Goal: Task Accomplishment & Management: Manage account settings

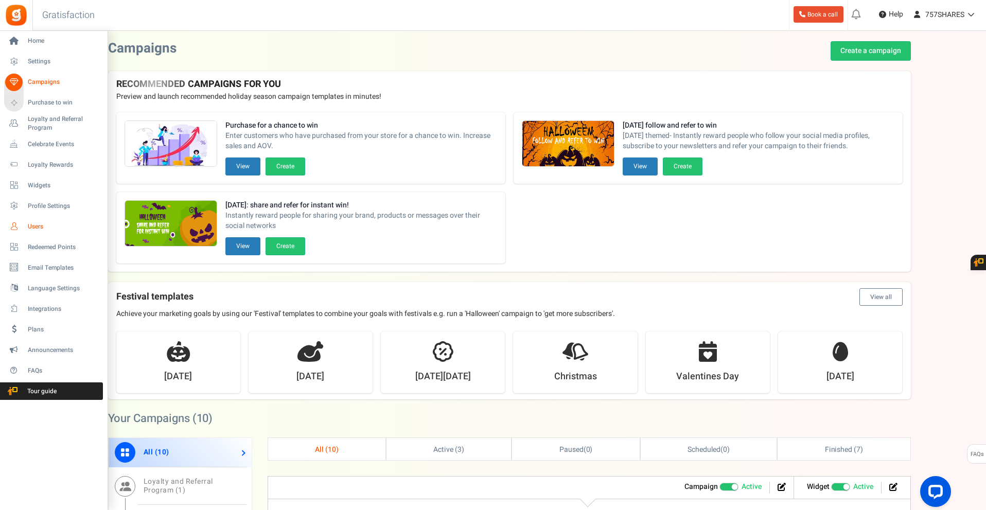
click at [26, 224] on link "Users" at bounding box center [53, 226] width 99 height 17
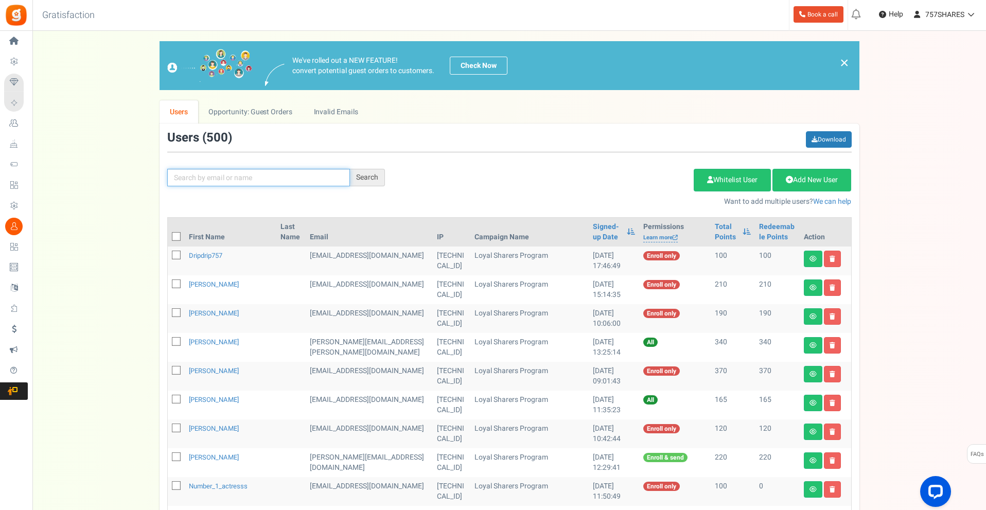
click at [295, 183] on input "text" at bounding box center [258, 177] width 183 height 17
type input "[PERSON_NAME]"
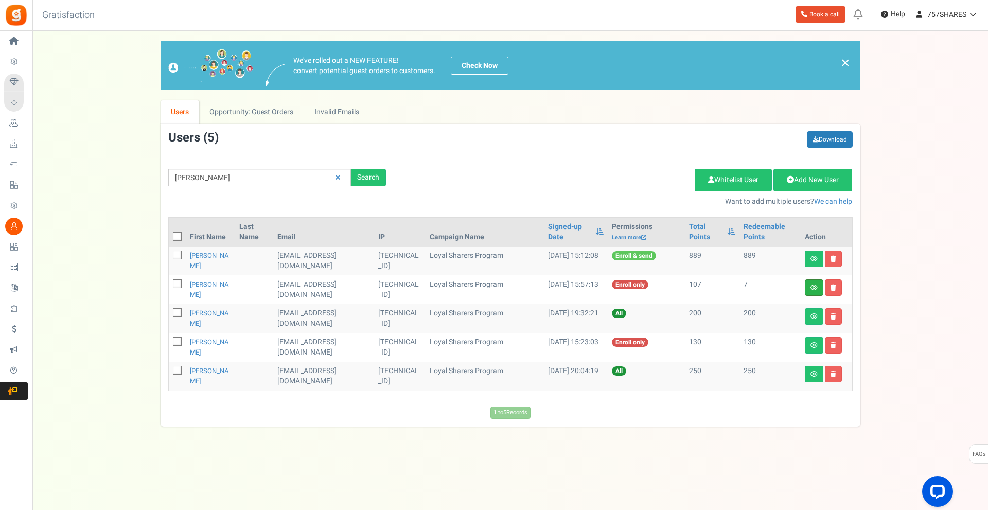
click at [812, 284] on link at bounding box center [814, 287] width 19 height 16
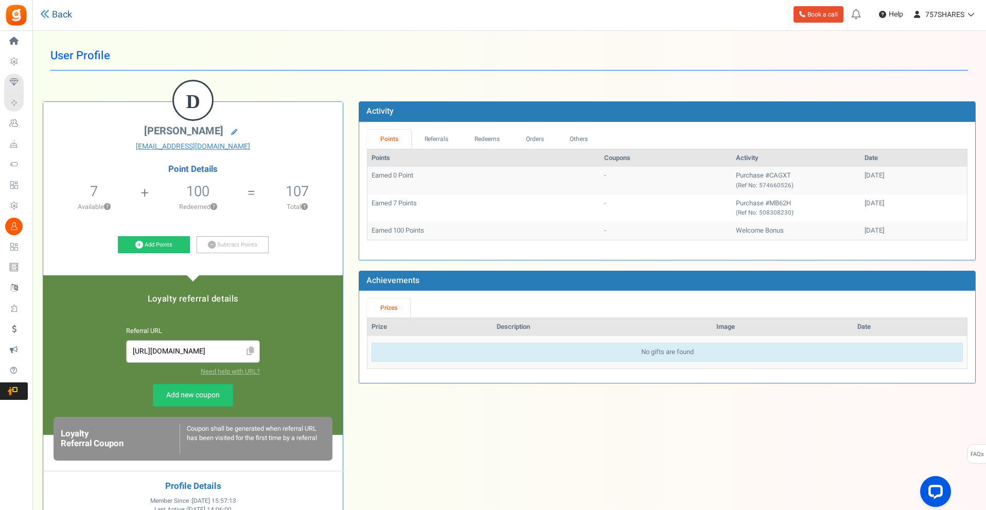
click at [60, 13] on link "Back" at bounding box center [56, 14] width 32 height 13
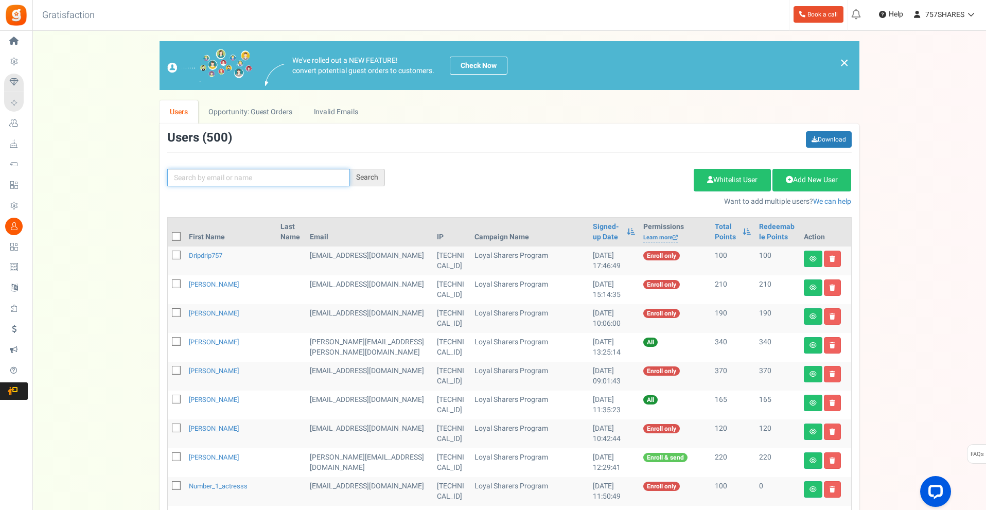
click at [271, 181] on input "text" at bounding box center [258, 177] width 183 height 17
type input "[PERSON_NAME]"
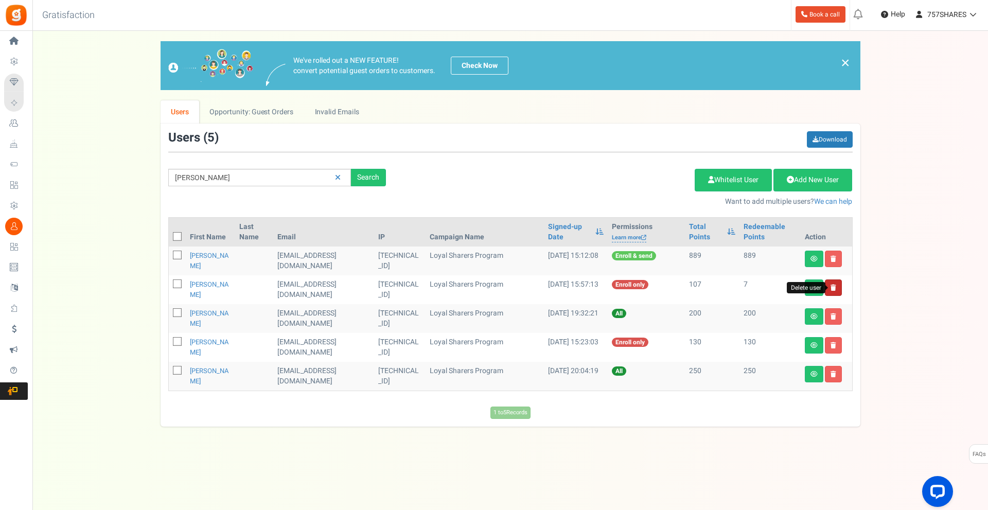
click at [832, 285] on icon at bounding box center [833, 288] width 6 height 6
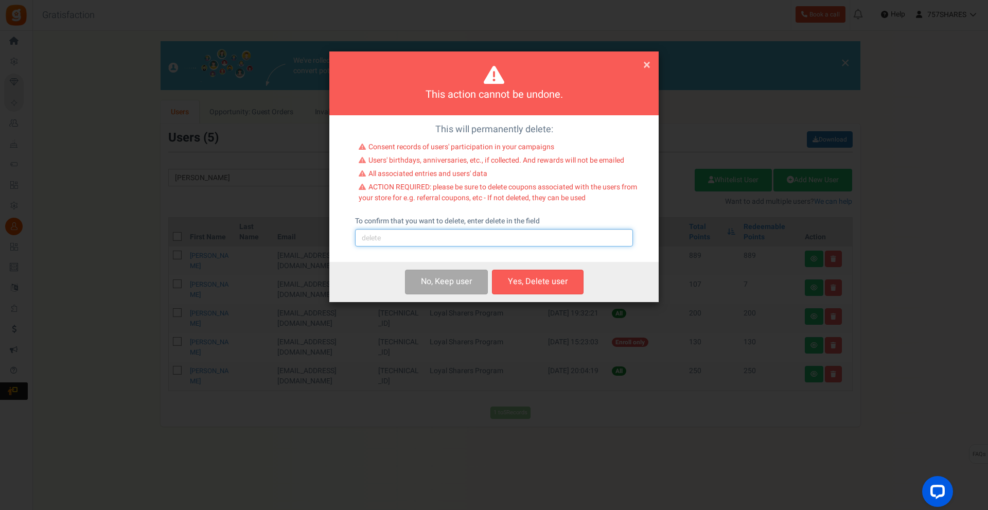
click at [471, 229] on input "text" at bounding box center [494, 237] width 278 height 17
type input "delete"
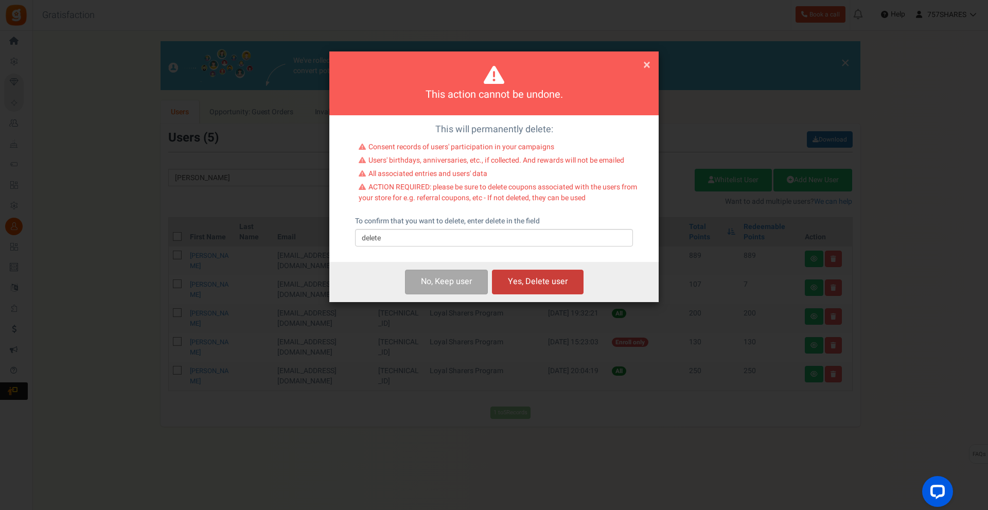
click at [545, 284] on button "Yes, Delete user" at bounding box center [538, 282] width 92 height 24
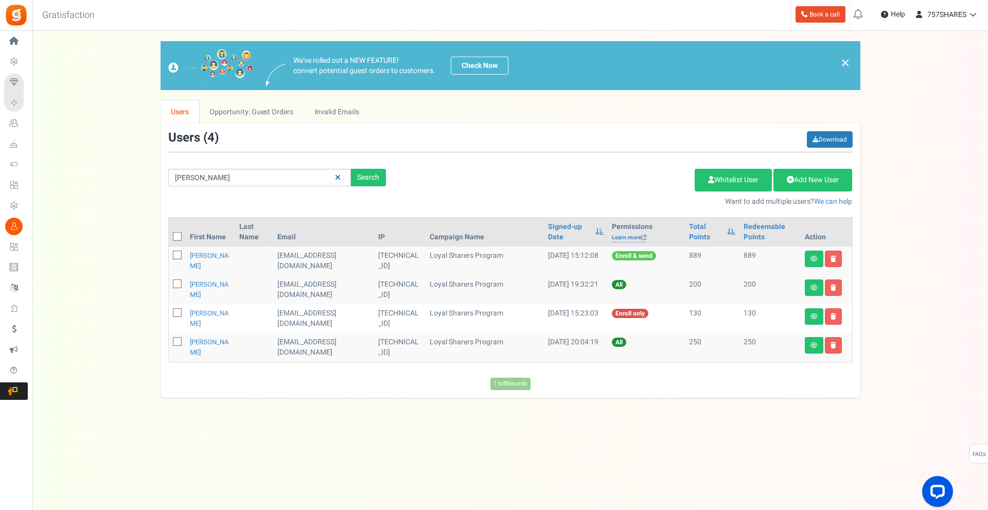
click at [340, 172] on link at bounding box center [338, 178] width 16 height 18
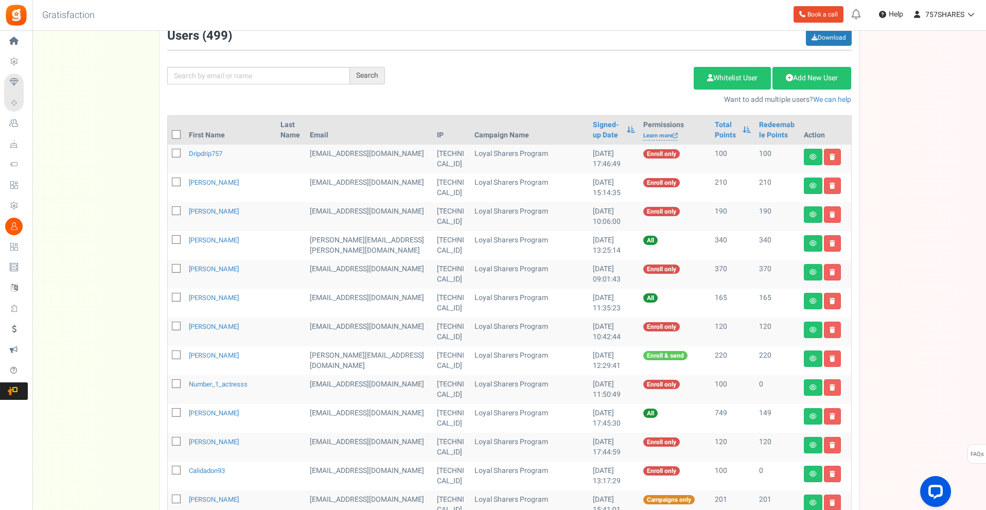
scroll to position [103, 0]
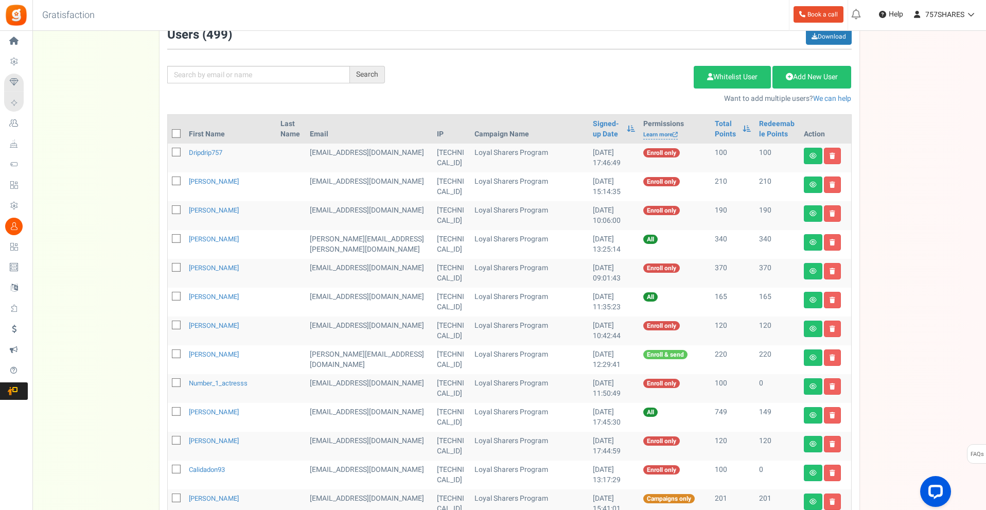
click at [212, 135] on th "First Name" at bounding box center [231, 129] width 92 height 29
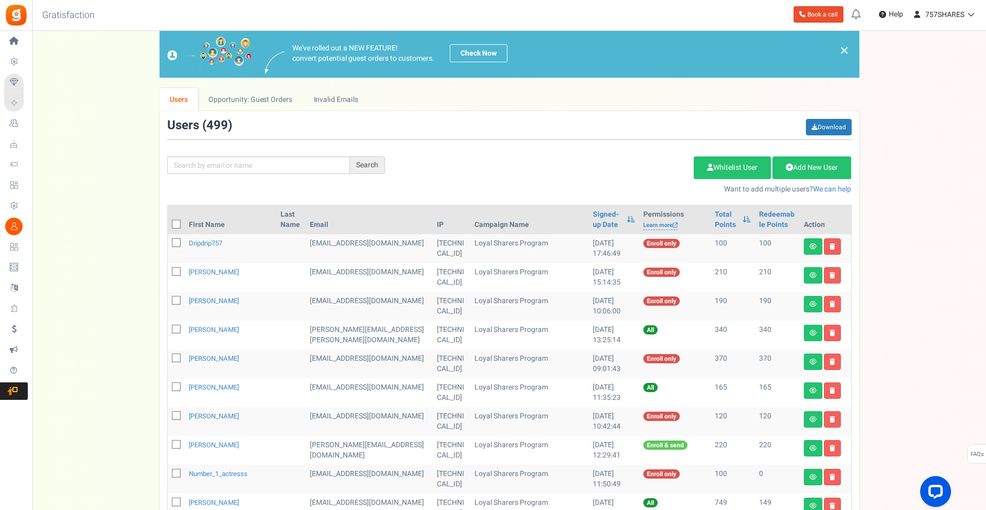
scroll to position [0, 0]
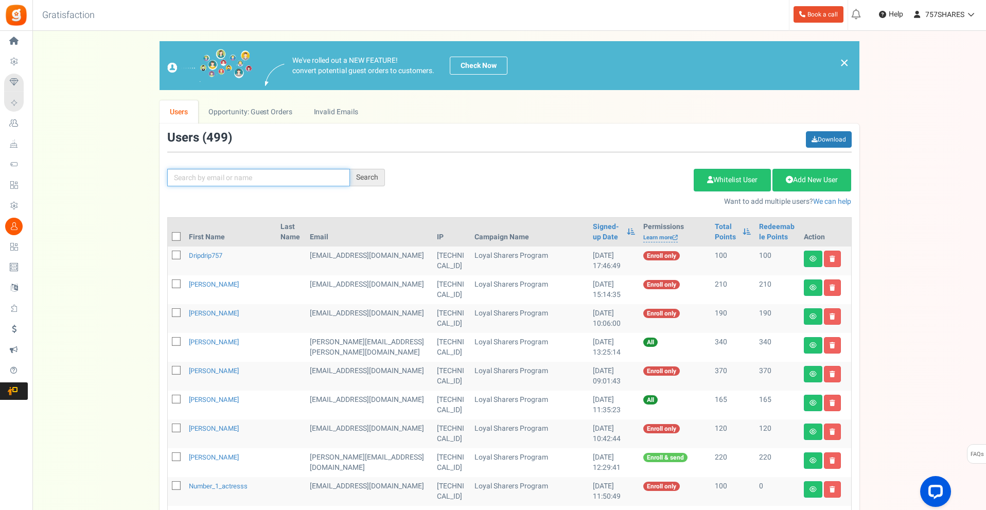
click at [203, 183] on input "text" at bounding box center [258, 177] width 183 height 17
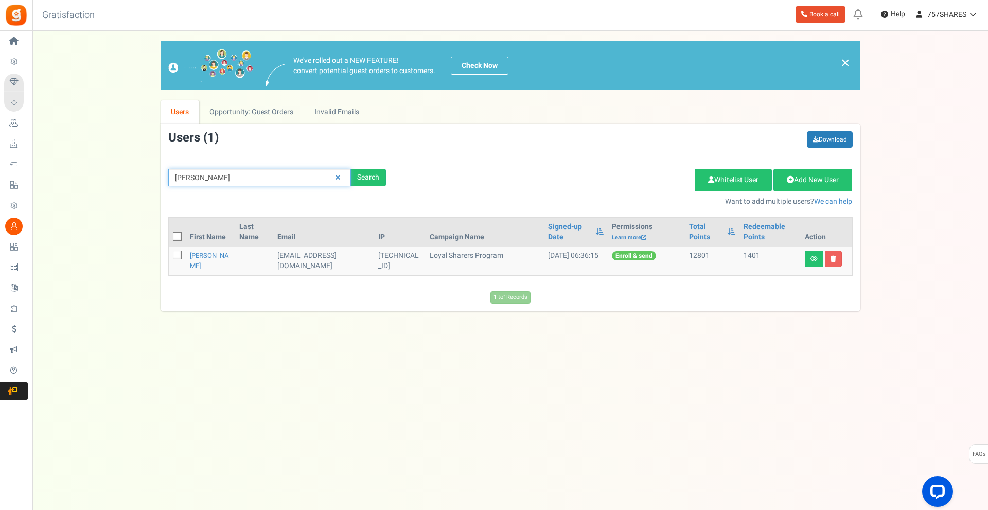
click at [203, 183] on input "[PERSON_NAME]" at bounding box center [259, 177] width 183 height 17
type input "[PERSON_NAME]"
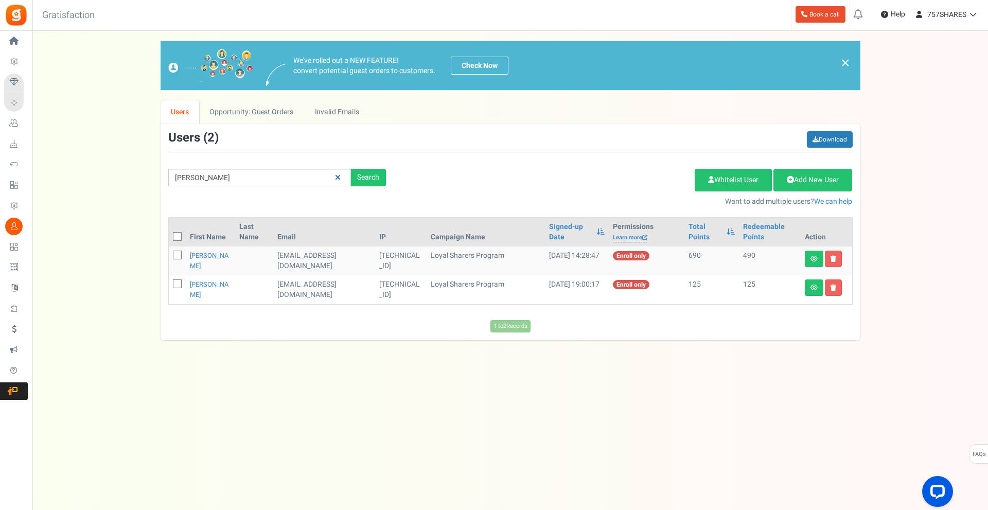
click at [340, 176] on icon at bounding box center [338, 177] width 6 height 7
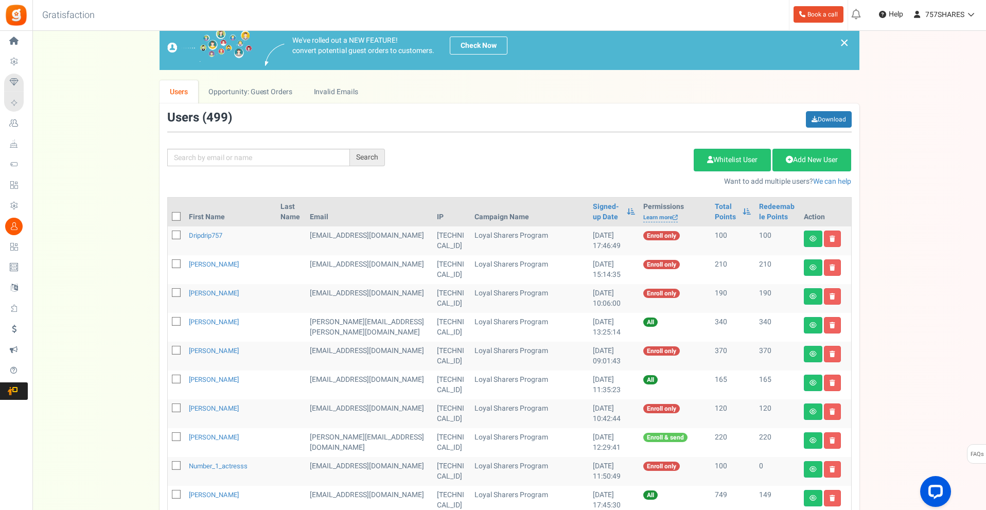
scroll to position [103, 0]
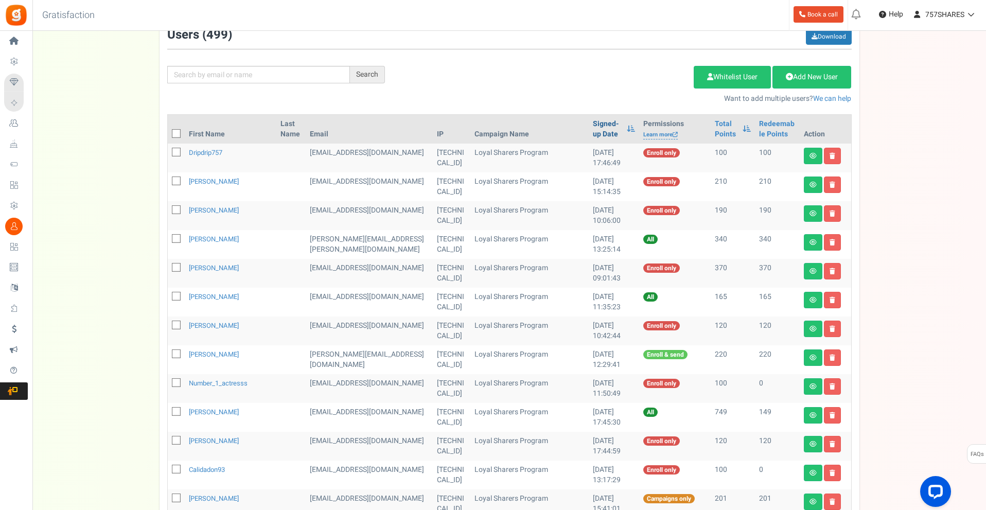
click at [593, 129] on link "Signed-up Date" at bounding box center [607, 129] width 28 height 21
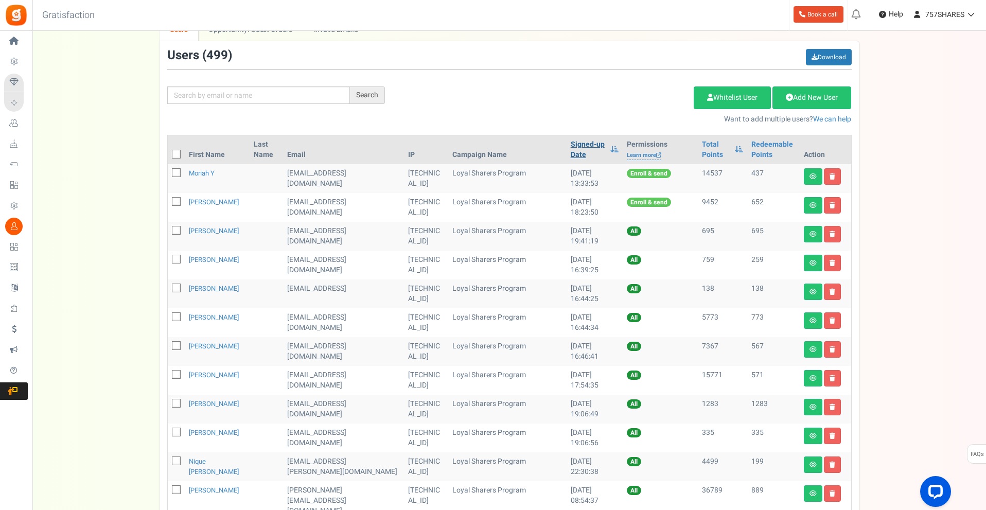
scroll to position [51, 0]
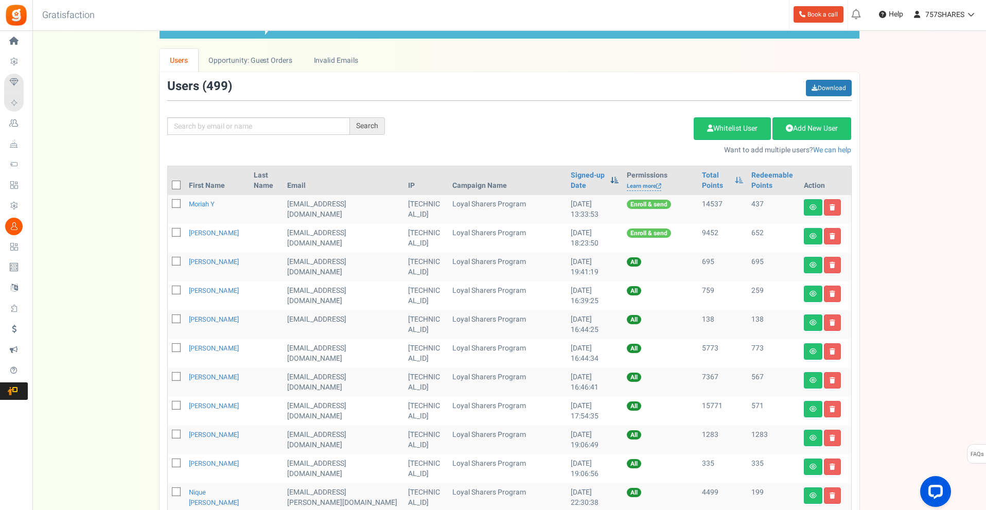
click at [610, 181] on span at bounding box center [614, 179] width 8 height 7
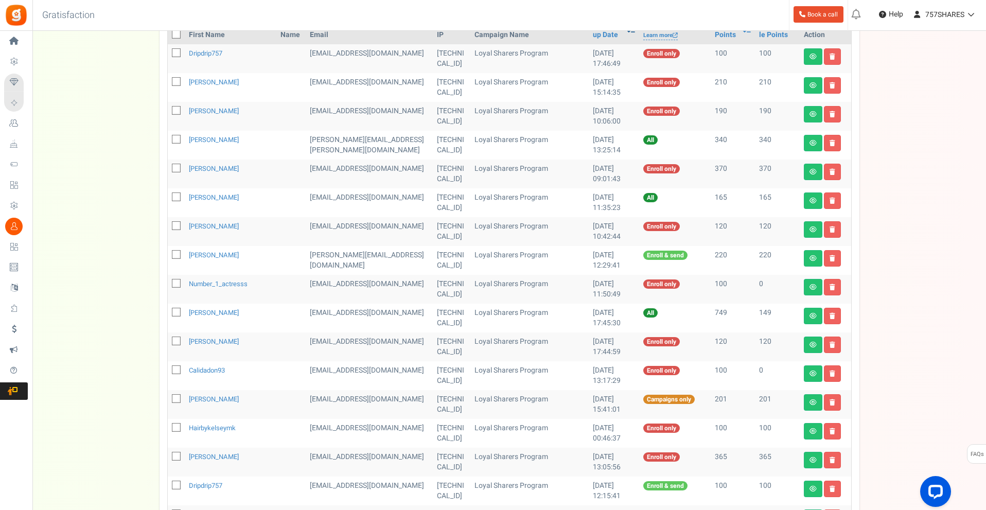
scroll to position [206, 0]
